Goal: Find specific page/section: Find specific page/section

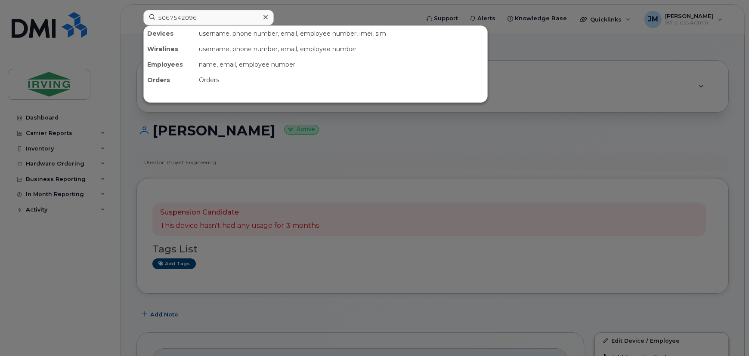
scroll to position [195, 0]
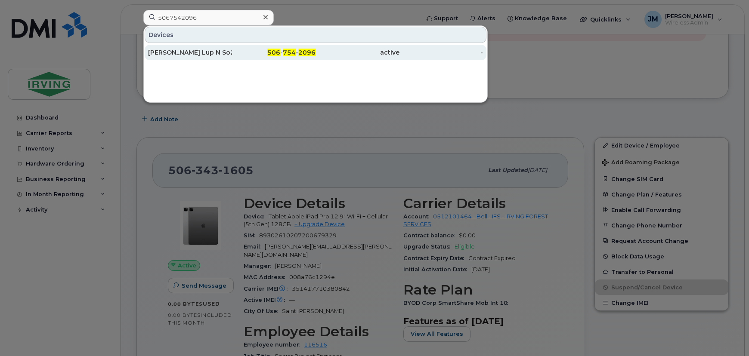
type input "5067542096"
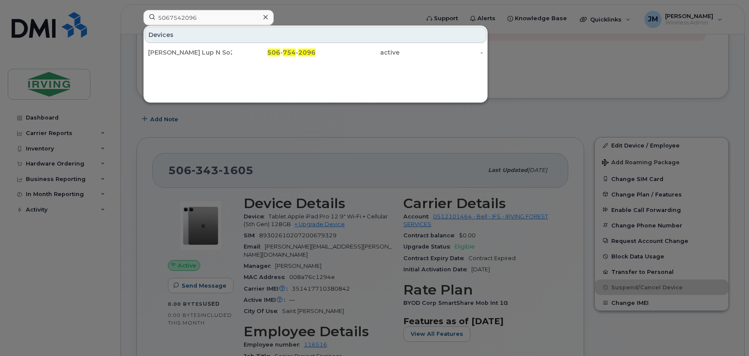
drag, startPoint x: 210, startPoint y: 55, endPoint x: 487, endPoint y: 75, distance: 277.0
click at [210, 55] on div "Paul Burns Lup N So2 Station" at bounding box center [190, 52] width 84 height 9
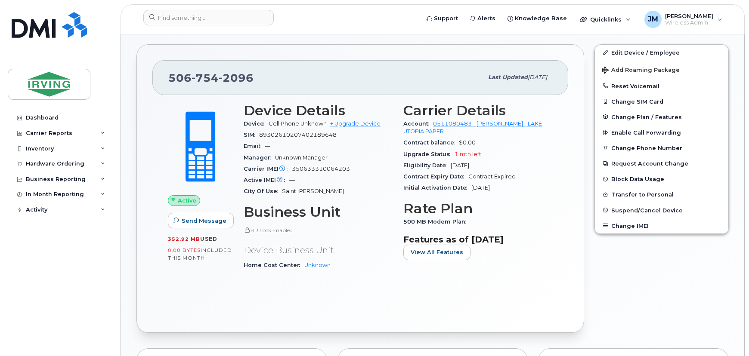
scroll to position [156, 0]
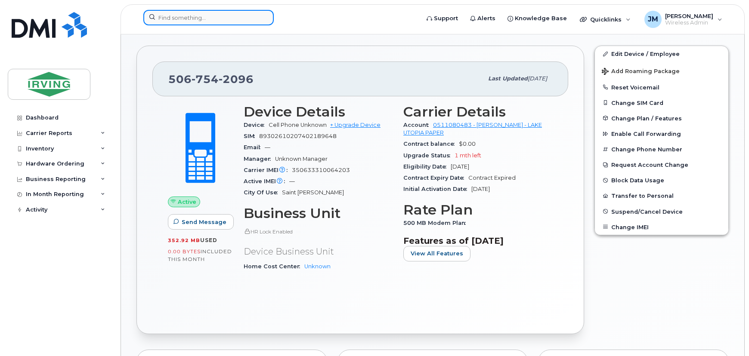
click at [211, 19] on input at bounding box center [208, 17] width 130 height 15
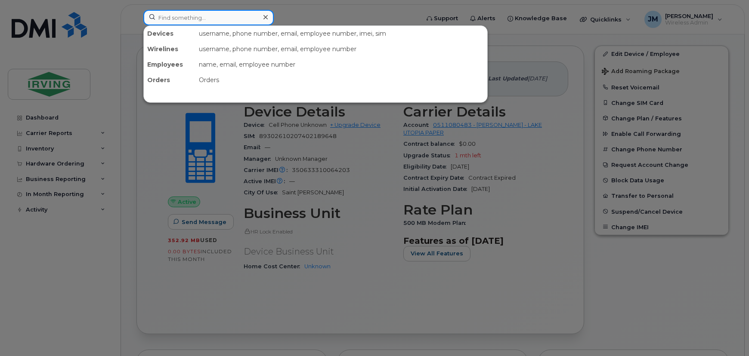
click at [212, 19] on input at bounding box center [208, 17] width 130 height 15
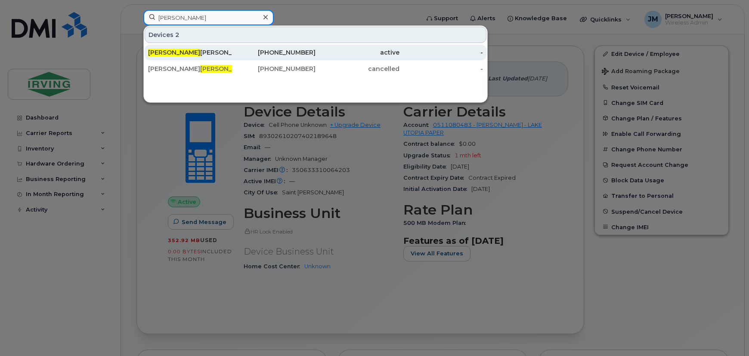
type input "[PERSON_NAME]"
click at [210, 51] on div "[PERSON_NAME]" at bounding box center [190, 52] width 84 height 9
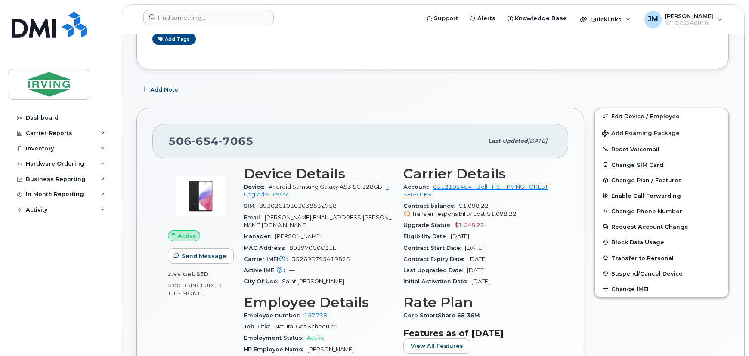
scroll to position [195, 0]
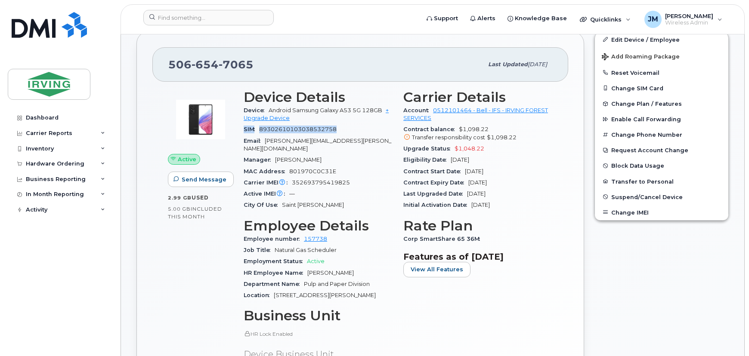
drag, startPoint x: 341, startPoint y: 129, endPoint x: 240, endPoint y: 131, distance: 100.7
click at [240, 131] on div "Device Details Device Android Samsung Galaxy A53 5G 128GB + Upgrade Device SIM …" at bounding box center [318, 235] width 160 height 303
copy div "SIM 89302610103038532758"
